Goal: Information Seeking & Learning: Find specific fact

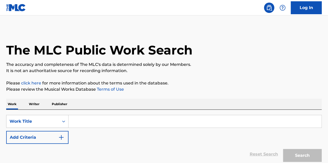
click at [81, 120] on input "Search Form" at bounding box center [195, 121] width 253 height 12
paste input "Career Opportunities"
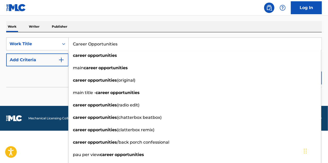
type input "Career Opportunities"
click at [47, 81] on form "SearchWithCriteria300c699c-fd53-4885-b5ef-fbd147065848 Work Title Career Opport…" at bounding box center [164, 61] width 316 height 49
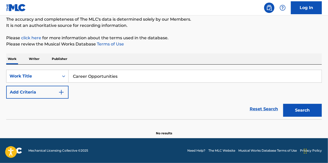
scroll to position [45, 0]
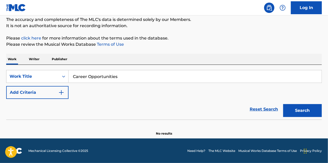
click at [296, 109] on button "Search" at bounding box center [302, 110] width 39 height 13
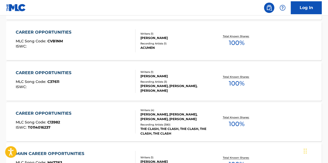
scroll to position [380, 0]
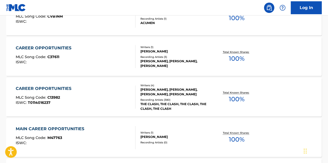
click at [158, 94] on div "[PERSON_NAME], [PERSON_NAME], [PERSON_NAME], [PERSON_NAME]" at bounding box center [175, 91] width 70 height 9
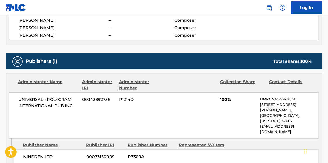
scroll to position [129, 0]
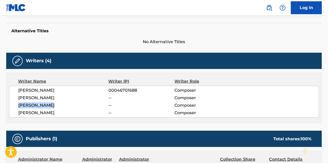
drag, startPoint x: 56, startPoint y: 105, endPoint x: 15, endPoint y: 104, distance: 40.7
click at [15, 104] on div "[PERSON_NAME] 00046701688 Composer [PERSON_NAME] -- Composer [PERSON_NAME] -- C…" at bounding box center [164, 102] width 310 height 32
copy span "[PERSON_NAME]"
